Goal: Information Seeking & Learning: Find specific fact

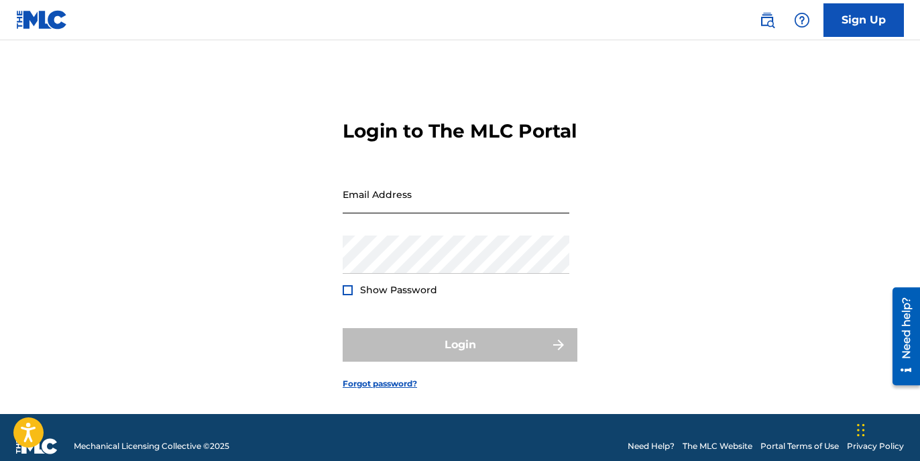
click at [441, 208] on input "Email Address" at bounding box center [456, 194] width 227 height 38
click at [607, 169] on div "Login to The MLC Portal Email Address Password Show Password Login Forgot passw…" at bounding box center [460, 244] width 920 height 340
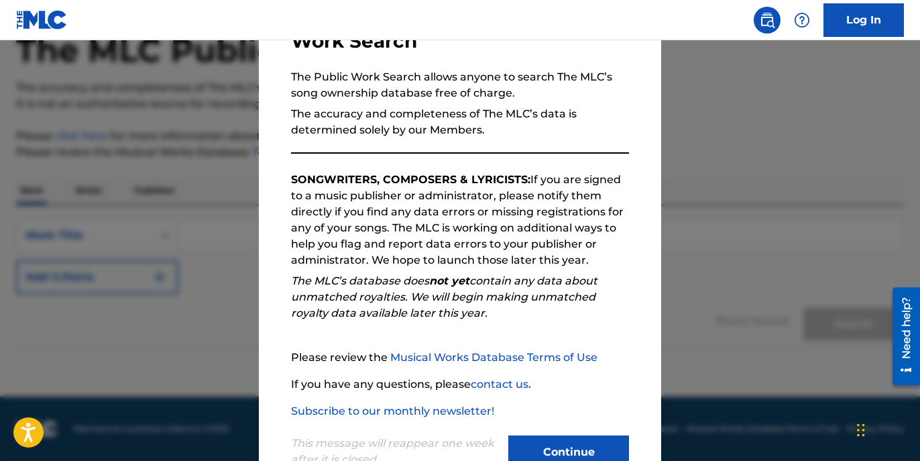
scroll to position [153, 0]
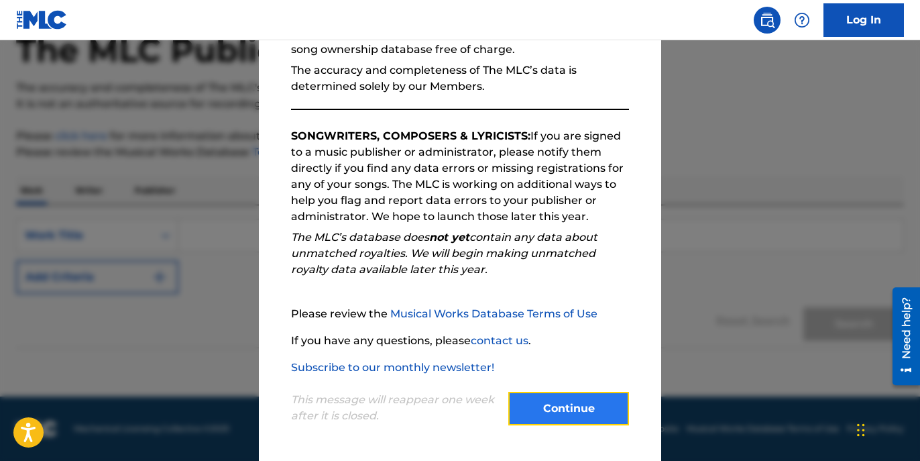
click at [578, 400] on button "Continue" at bounding box center [568, 409] width 121 height 34
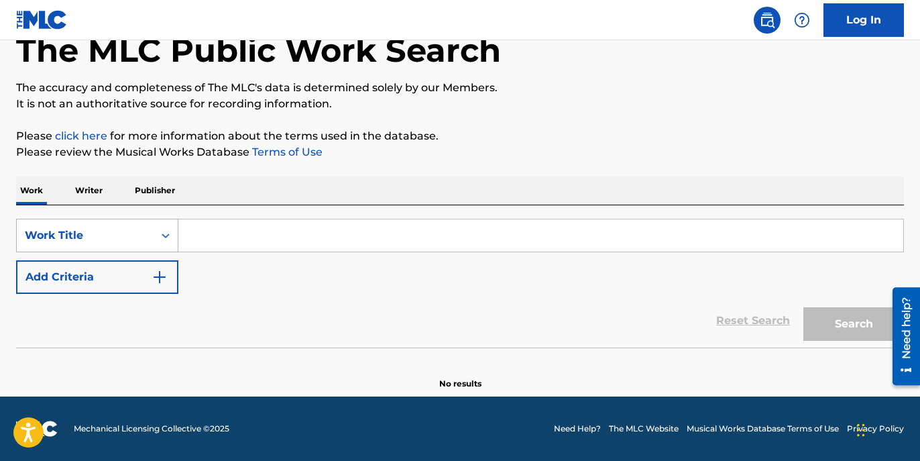
click at [94, 238] on div "Work Title" at bounding box center [85, 235] width 121 height 16
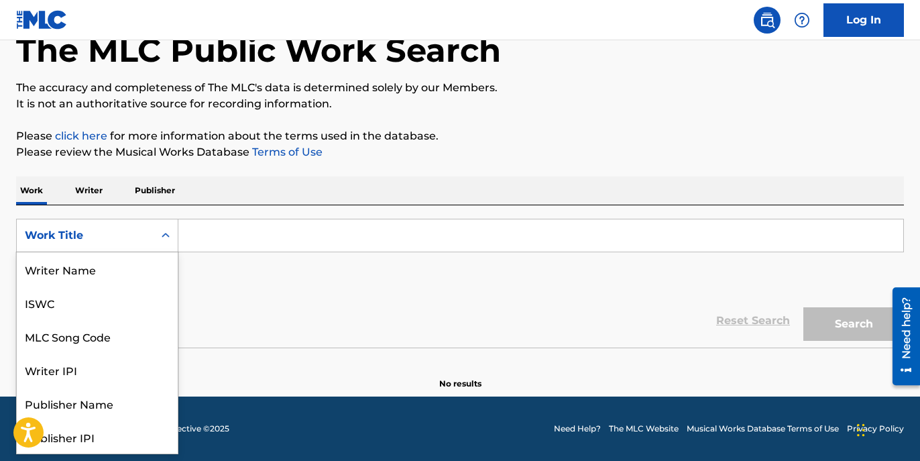
scroll to position [67, 0]
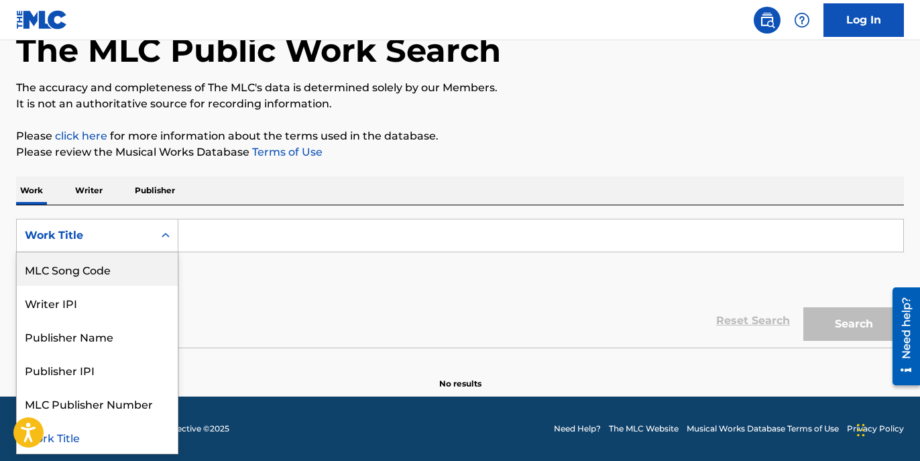
click at [91, 195] on p "Writer" at bounding box center [89, 190] width 36 height 28
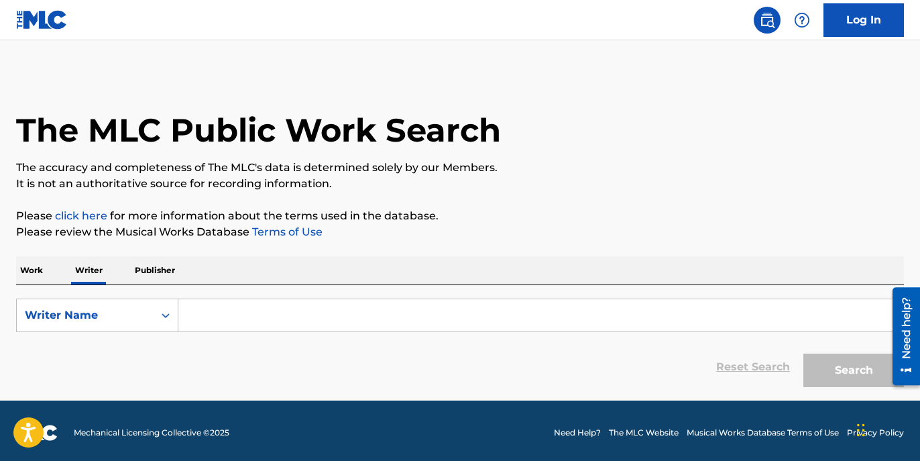
click at [253, 320] on input "Search Form" at bounding box center [540, 315] width 725 height 32
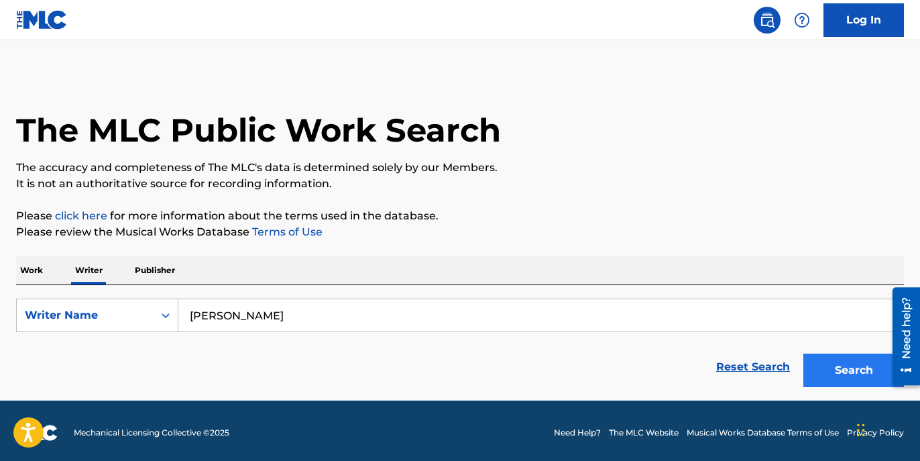
type input "[PERSON_NAME]"
click at [842, 380] on button "Search" at bounding box center [853, 370] width 101 height 34
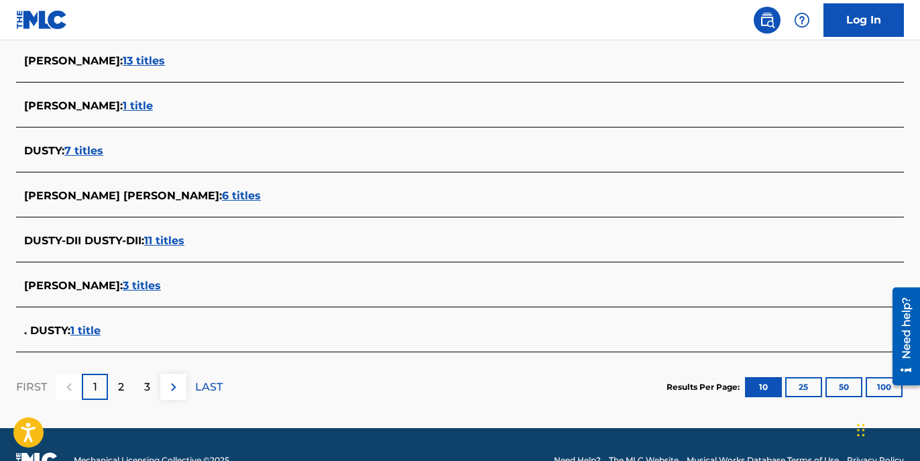
scroll to position [537, 0]
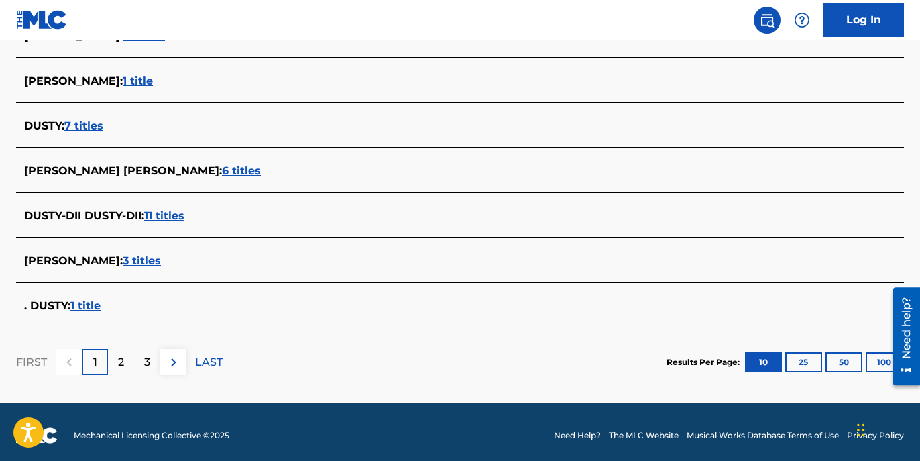
click at [123, 261] on span "3 titles" at bounding box center [142, 260] width 38 height 13
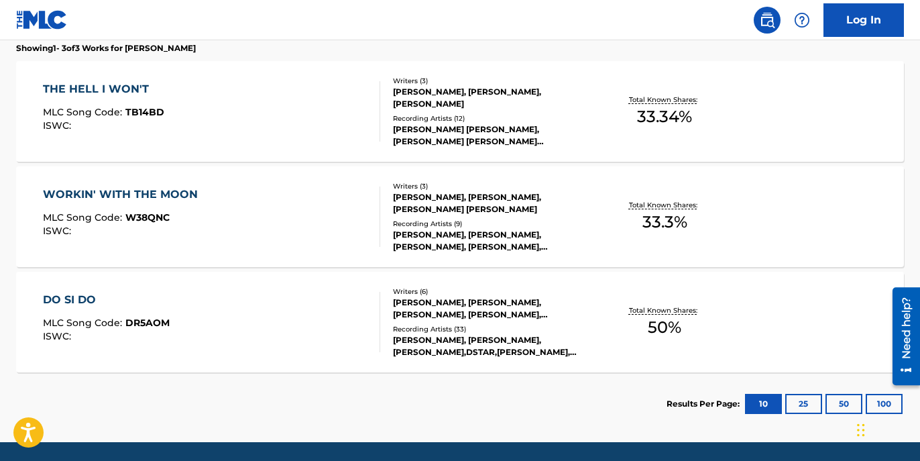
scroll to position [394, 0]
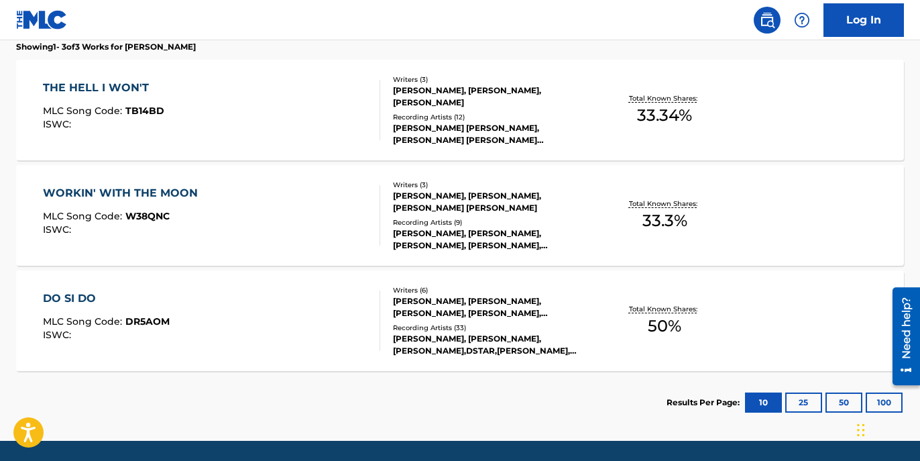
click at [197, 150] on div "THE HELL I WON'T MLC Song Code : TB14BD ISWC : Writers ( 3 ) [PERSON_NAME], [PE…" at bounding box center [460, 110] width 888 height 101
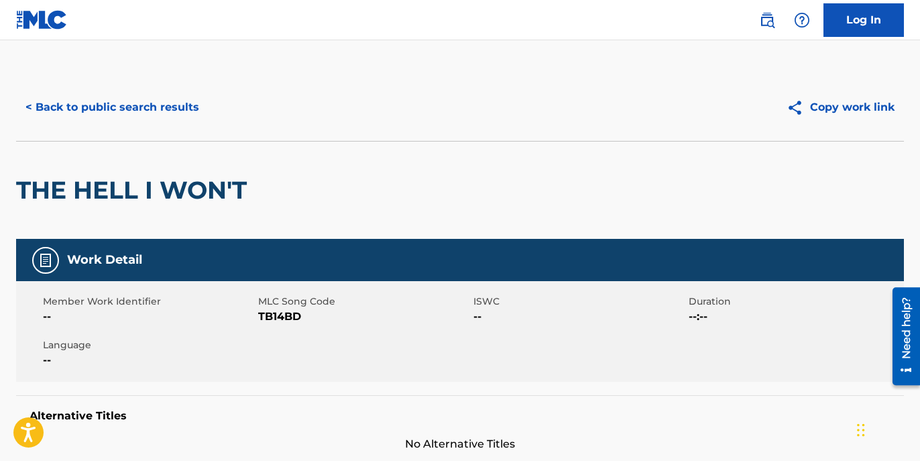
scroll to position [45, 0]
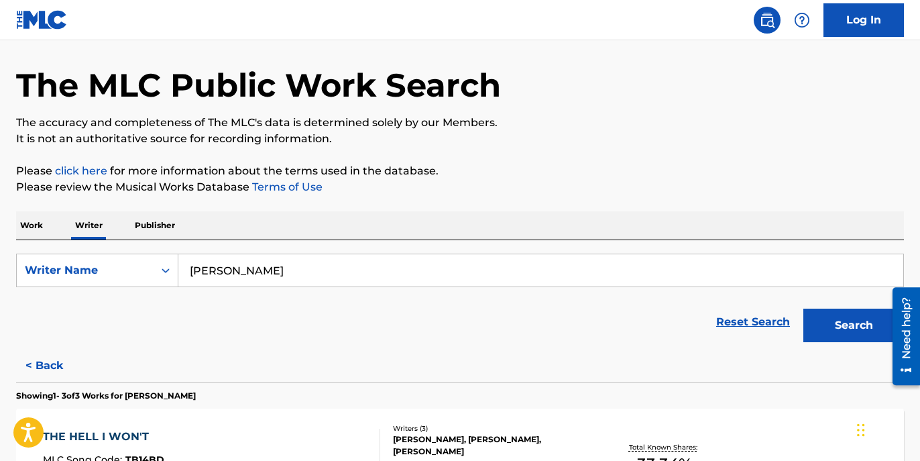
click at [35, 224] on p "Work" at bounding box center [31, 225] width 31 height 28
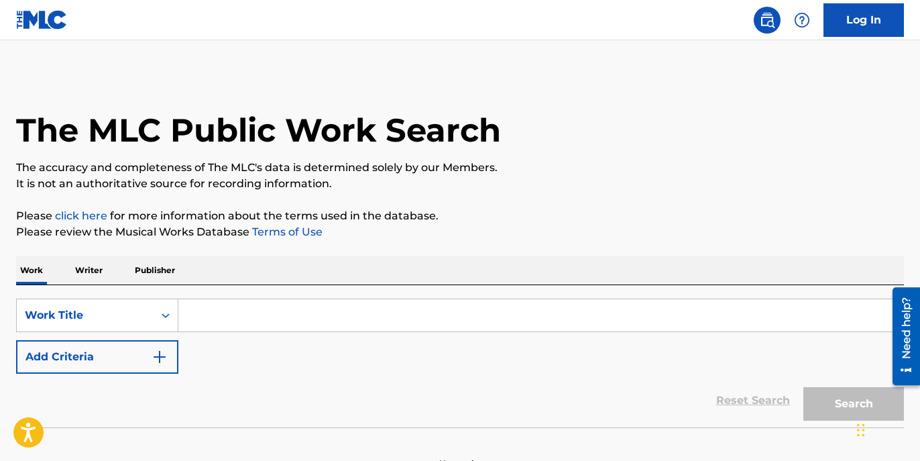
click at [204, 316] on input "Search Form" at bounding box center [540, 315] width 725 height 32
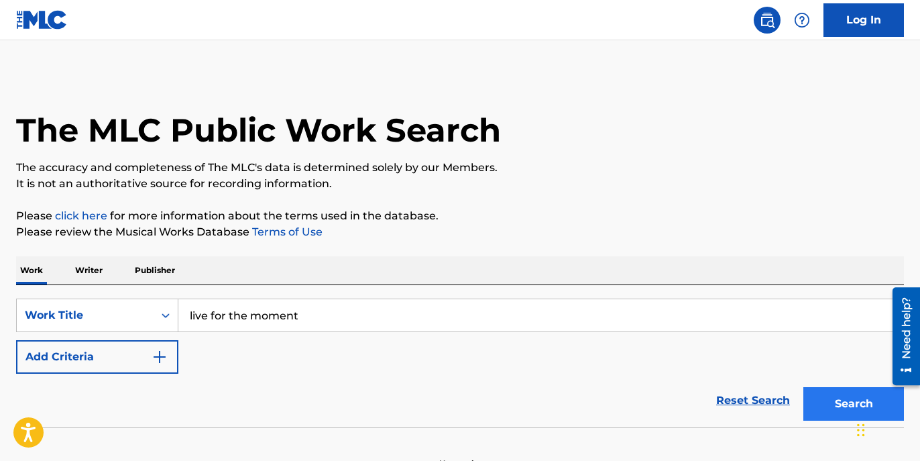
type input "live for the moment"
click at [828, 394] on button "Search" at bounding box center [853, 404] width 101 height 34
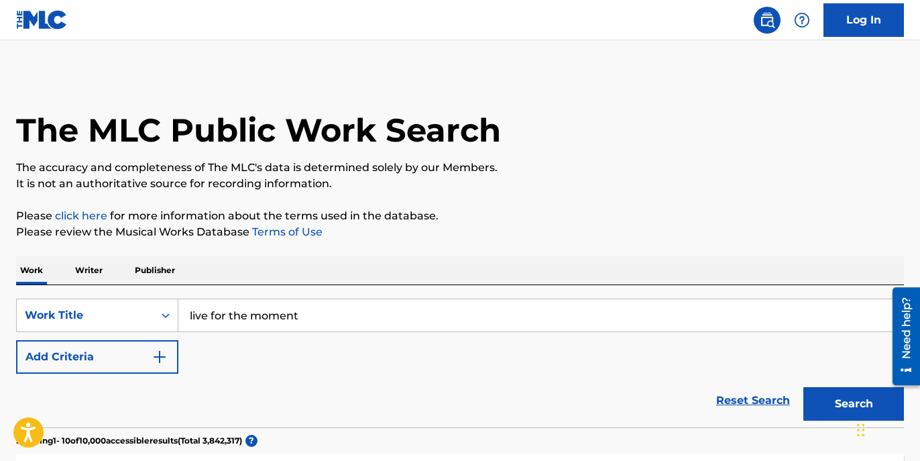
click at [156, 268] on p "Publisher" at bounding box center [155, 270] width 48 height 28
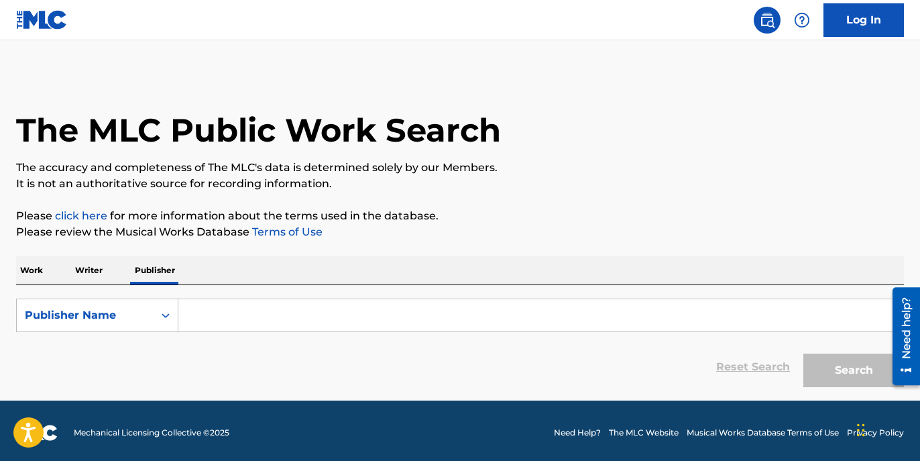
click at [219, 304] on input "Search Form" at bounding box center [540, 315] width 725 height 32
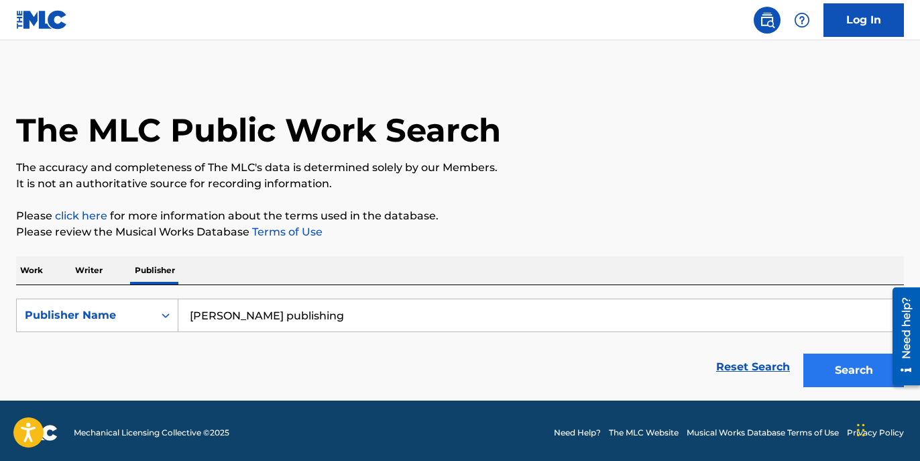
type input "[PERSON_NAME] publishing"
click at [836, 378] on button "Search" at bounding box center [853, 370] width 101 height 34
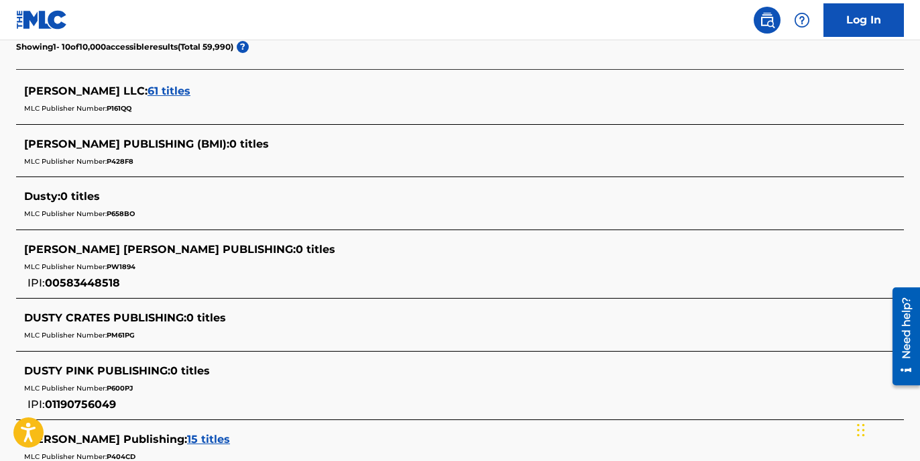
scroll to position [375, 0]
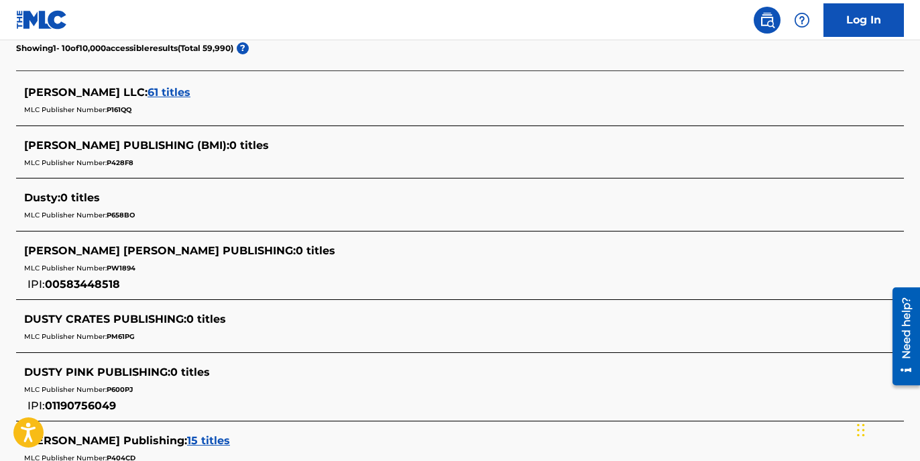
click at [159, 95] on span "61 titles" at bounding box center [168, 92] width 43 height 13
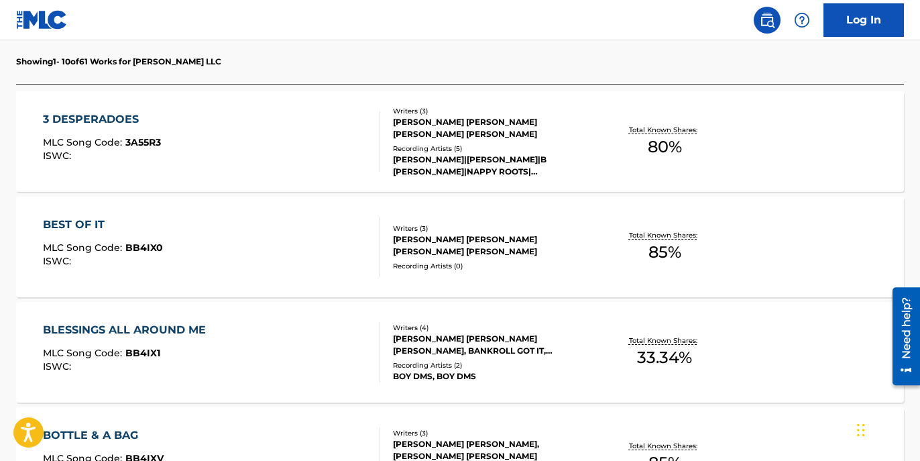
scroll to position [393, 0]
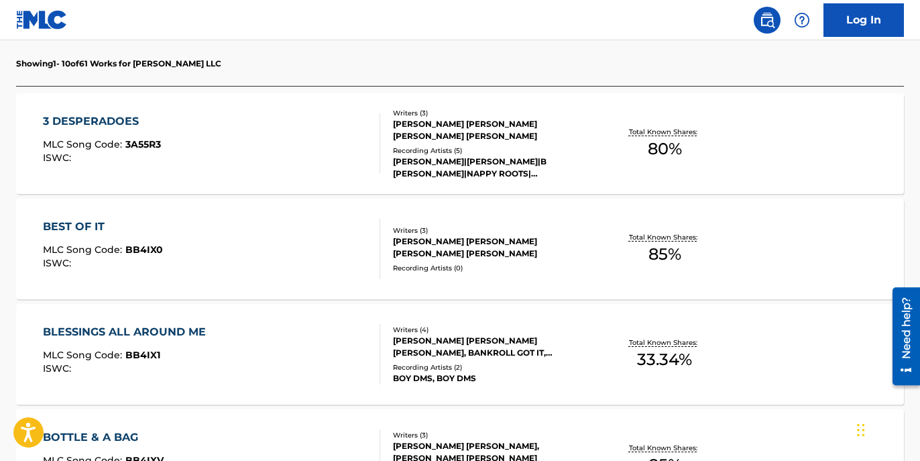
click at [308, 160] on div "3 DESPERADOES MLC Song Code : 3A55R3 ISWC :" at bounding box center [211, 143] width 337 height 60
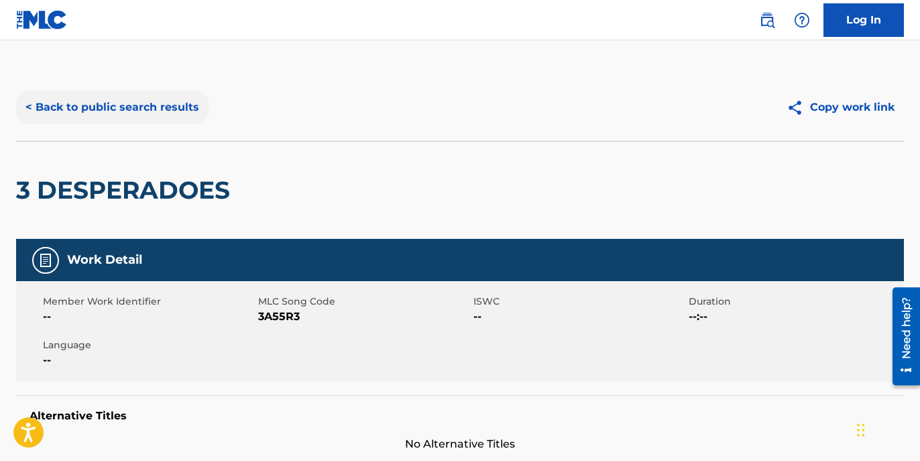
click at [26, 107] on button "< Back to public search results" at bounding box center [112, 108] width 192 height 34
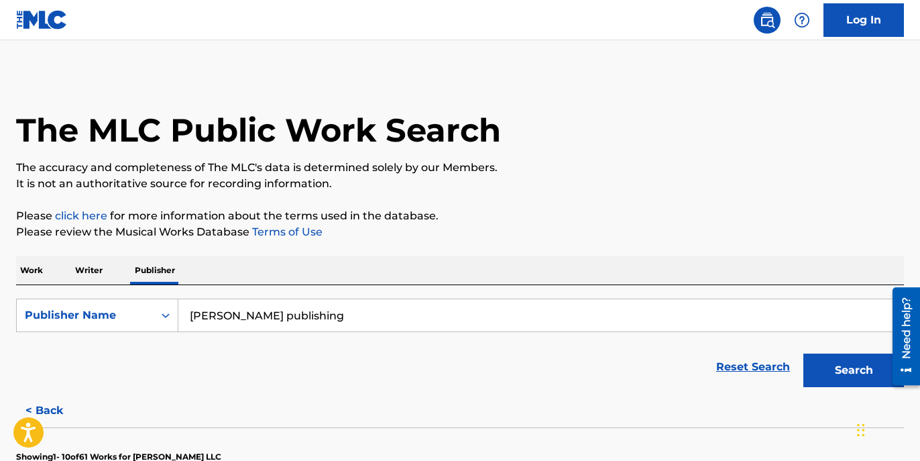
click at [628, 80] on div "The MLC Public Work Search" at bounding box center [460, 123] width 888 height 98
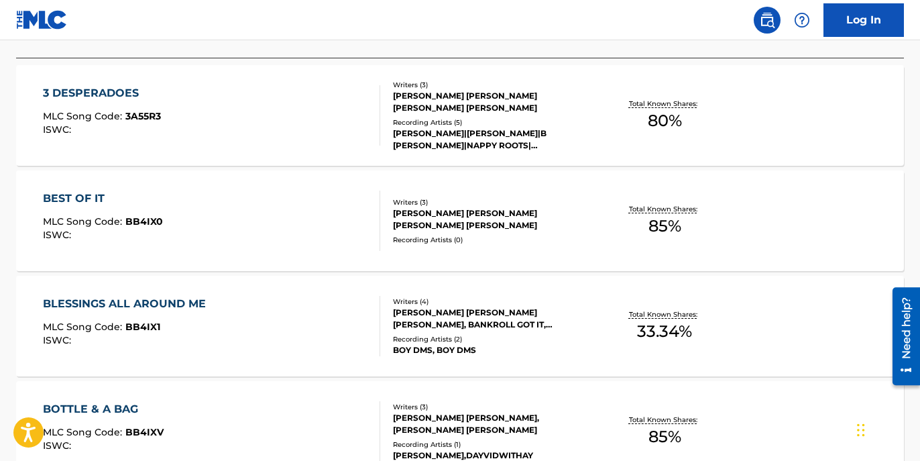
scroll to position [426, 0]
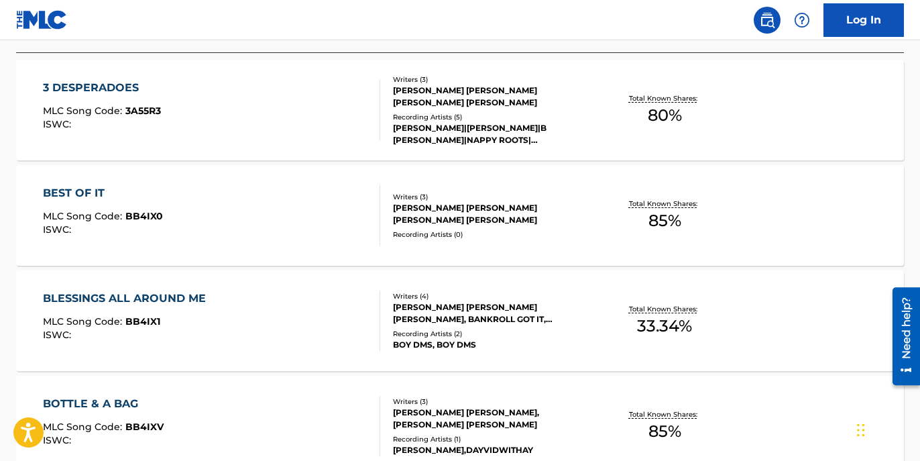
click at [411, 302] on div "[PERSON_NAME] [PERSON_NAME] [PERSON_NAME], BANKROLL GOT IT, [PERSON_NAME] [PERS…" at bounding box center [492, 313] width 198 height 24
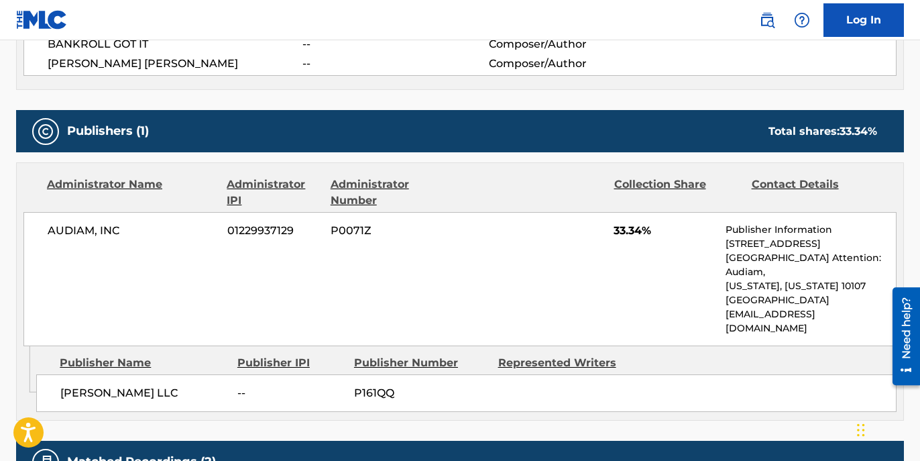
scroll to position [577, 0]
